Goal: Transaction & Acquisition: Obtain resource

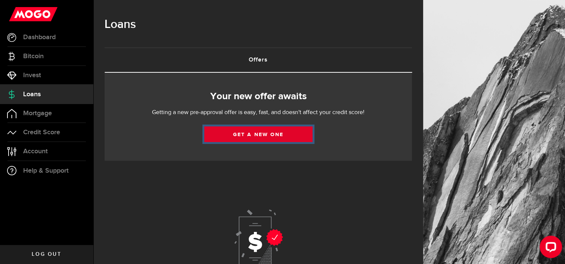
click at [254, 134] on link "Get a new one" at bounding box center [258, 135] width 108 height 16
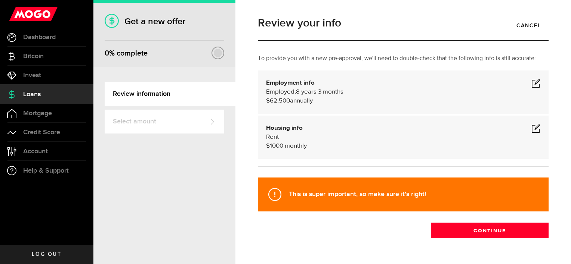
click at [531, 83] on span at bounding box center [535, 83] width 9 height 9
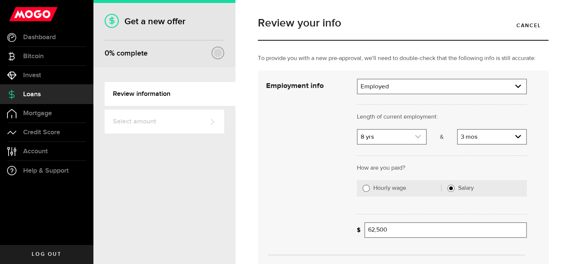
click at [417, 136] on link "expand select" at bounding box center [391, 137] width 68 height 14
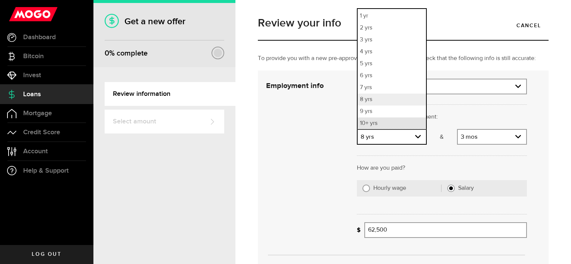
click at [373, 122] on li "10+ yrs" at bounding box center [391, 124] width 68 height 12
select select "10"
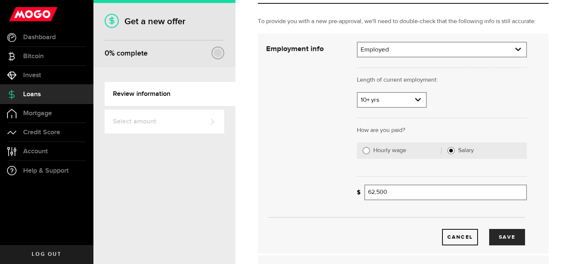
scroll to position [37, 0]
click at [371, 193] on input "62500" at bounding box center [445, 192] width 162 height 16
click at [493, 236] on button "Save" at bounding box center [507, 237] width 36 height 16
type input "68,500"
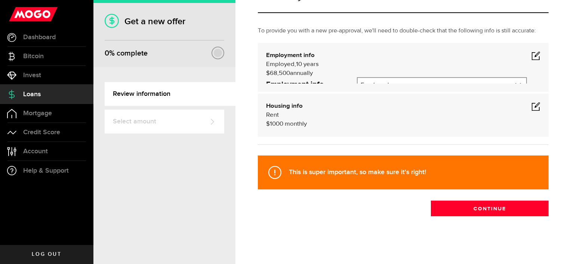
scroll to position [22, 0]
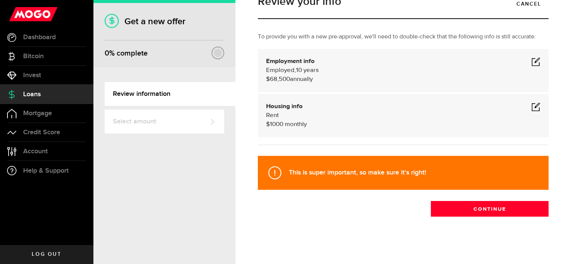
click at [531, 106] on span at bounding box center [535, 106] width 9 height 9
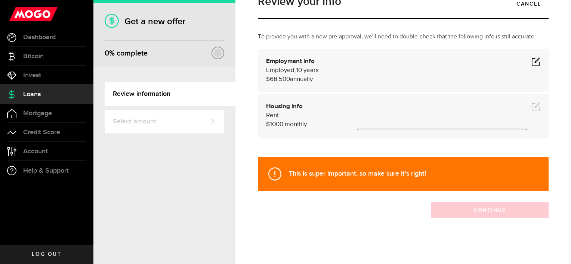
scroll to position [37, 0]
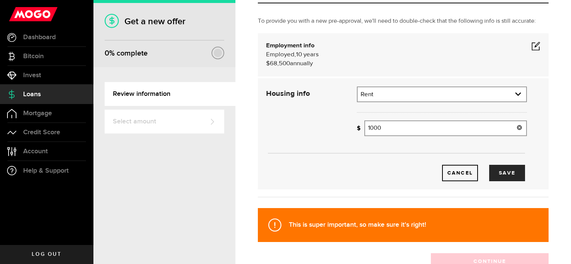
click at [387, 125] on input "1000" at bounding box center [445, 129] width 162 height 16
type input "1,177"
click at [489, 175] on button "Save" at bounding box center [507, 173] width 36 height 16
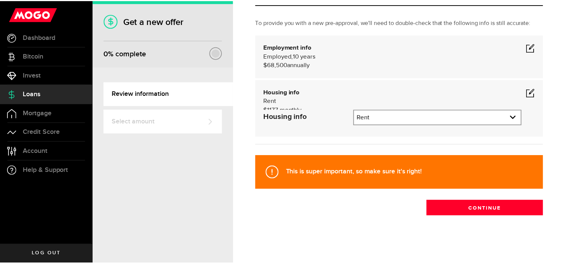
scroll to position [22, 0]
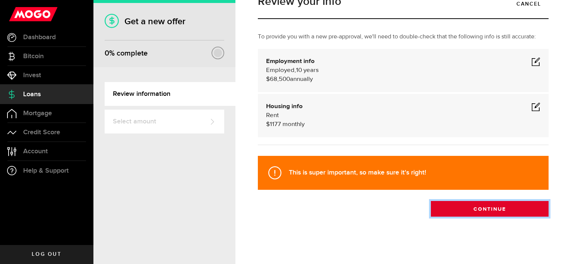
click at [465, 210] on button "Continue" at bounding box center [490, 209] width 118 height 16
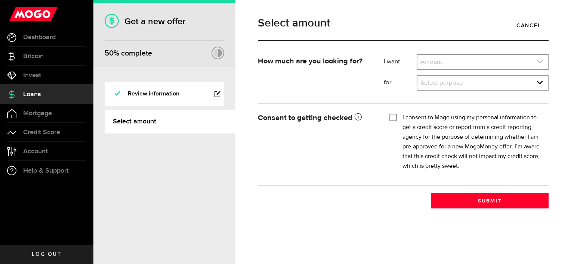
click at [475, 63] on link "expand select" at bounding box center [482, 62] width 130 height 14
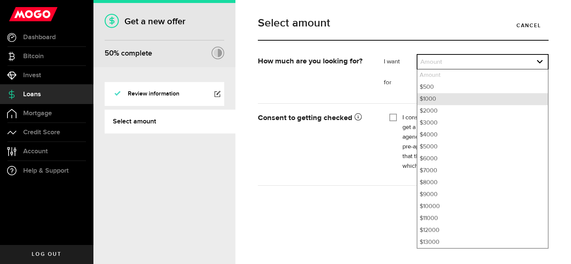
click at [439, 100] on li "$1000" at bounding box center [482, 99] width 130 height 12
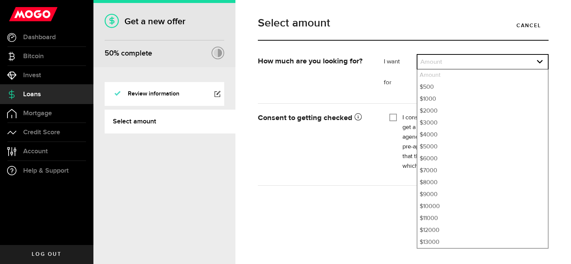
select select "1000"
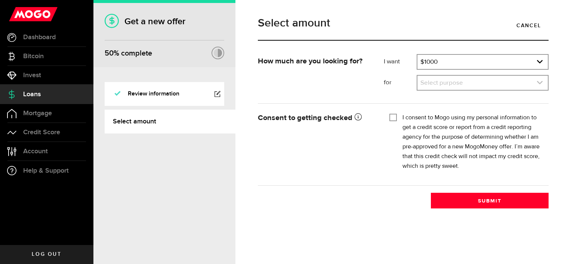
click at [438, 88] on link "expand select" at bounding box center [482, 83] width 130 height 14
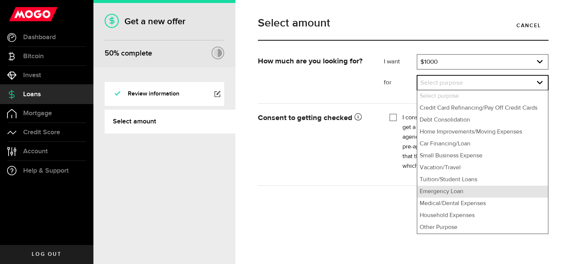
click at [437, 193] on li "Emergency Loan" at bounding box center [482, 192] width 130 height 12
select select "Emergency Loan"
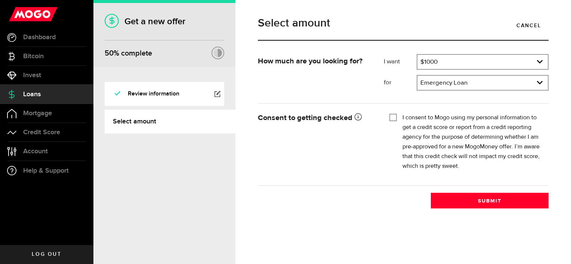
click at [392, 118] on input "I consent to Mogo using my personal information to get a credit score or report…" at bounding box center [392, 116] width 7 height 7
checkbox input "true"
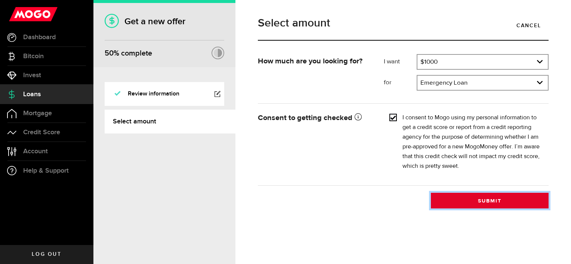
click at [460, 200] on button "Submit" at bounding box center [490, 201] width 118 height 16
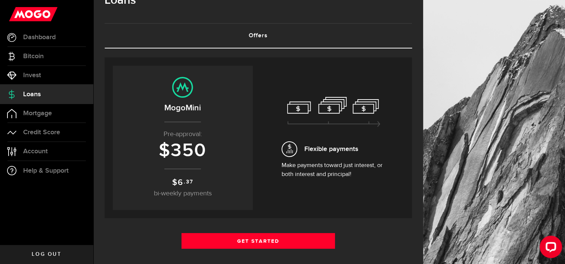
scroll to position [37, 0]
